Goal: Task Accomplishment & Management: Manage account settings

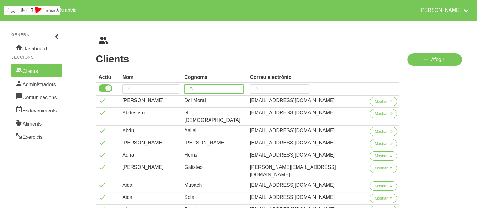
click at [228, 90] on input "search" at bounding box center [213, 88] width 59 height 9
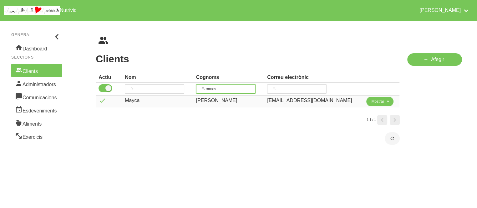
type input "ramos"
click at [372, 100] on span "Mostrar" at bounding box center [378, 102] width 13 height 6
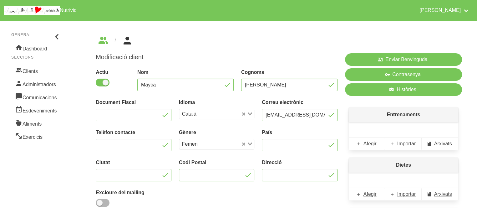
click at [306, 53] on div "Modificació client Actiu Nom Mayca Cognoms Ramos Document Fiscal Idioma Català …" at bounding box center [217, 155] width 250 height 213
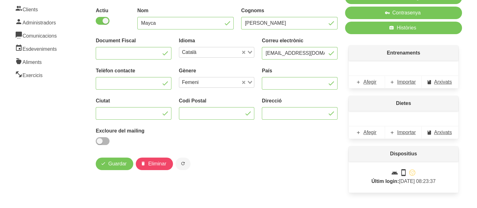
scroll to position [63, 0]
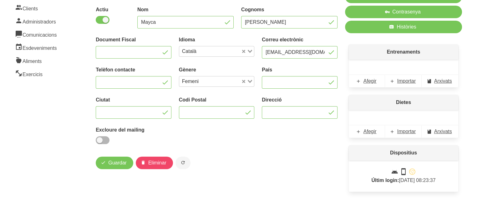
click at [259, 129] on div "Actiu Nom Mayca Cognoms Ramos Document Fiscal Idioma Català Loading... Correu e…" at bounding box center [217, 75] width 250 height 147
click at [445, 81] on span "Arxivats" at bounding box center [444, 81] width 18 height 8
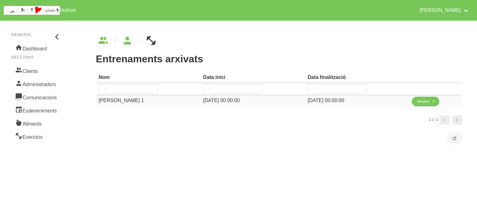
click at [423, 98] on button "Mostrar" at bounding box center [425, 101] width 27 height 9
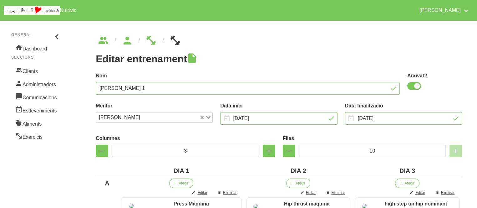
click at [345, 57] on h1 "Editar entrenament" at bounding box center [279, 58] width 367 height 11
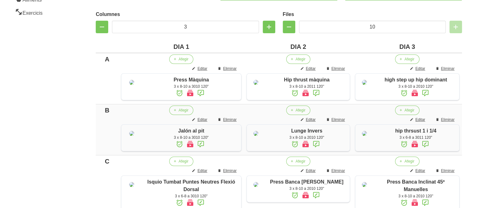
scroll to position [125, 0]
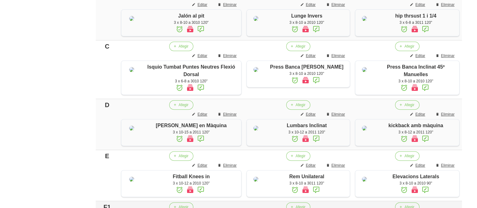
scroll to position [238, 0]
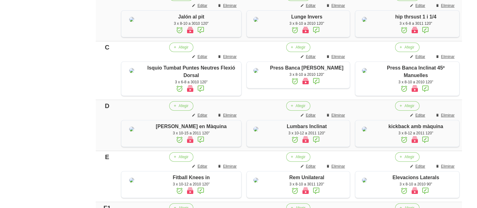
click at [65, 64] on aside "General Dashboard Seccions Clients Administradors Comunicacions Esdeveniments A…" at bounding box center [36, 101] width 81 height 645
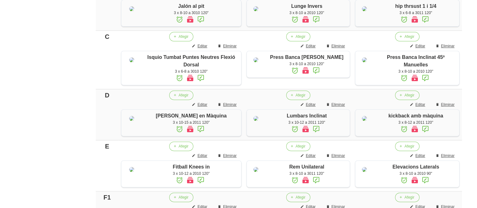
scroll to position [250, 0]
